Goal: Information Seeking & Learning: Learn about a topic

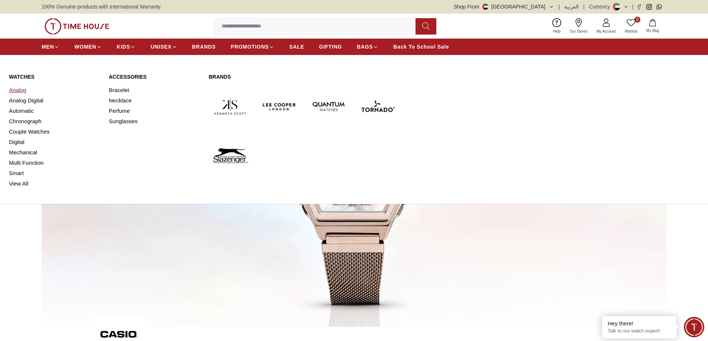
click at [20, 90] on link "Analog" at bounding box center [54, 90] width 91 height 10
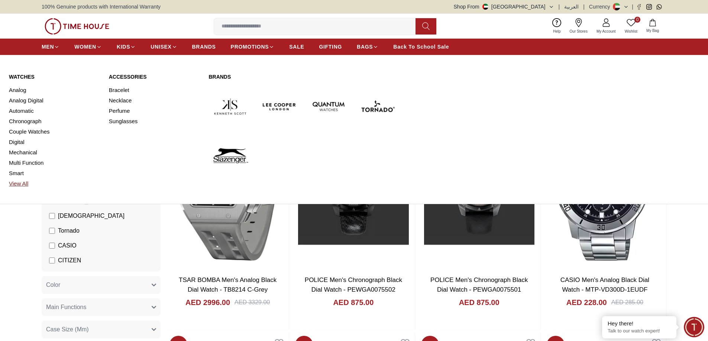
click at [26, 185] on link "View All" at bounding box center [54, 184] width 91 height 10
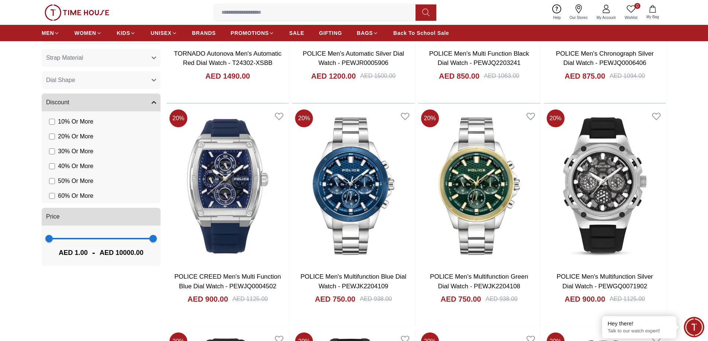
scroll to position [520, 0]
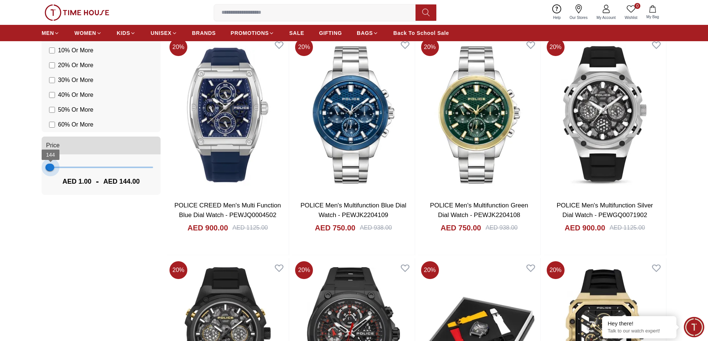
type input "***"
drag, startPoint x: 151, startPoint y: 166, endPoint x: 52, endPoint y: 168, distance: 99.6
click at [52, 168] on span "251" at bounding box center [51, 167] width 7 height 7
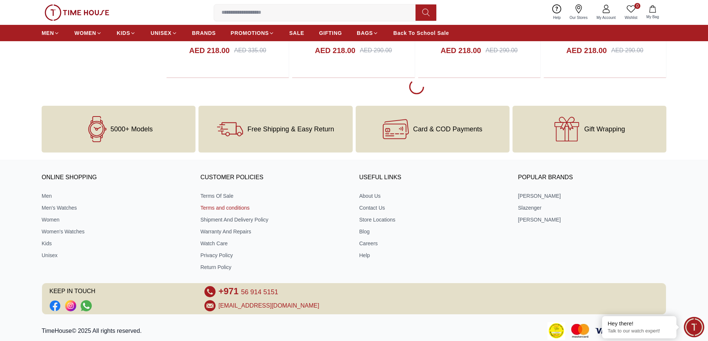
scroll to position [3418, 0]
